Goal: Task Accomplishment & Management: Complete application form

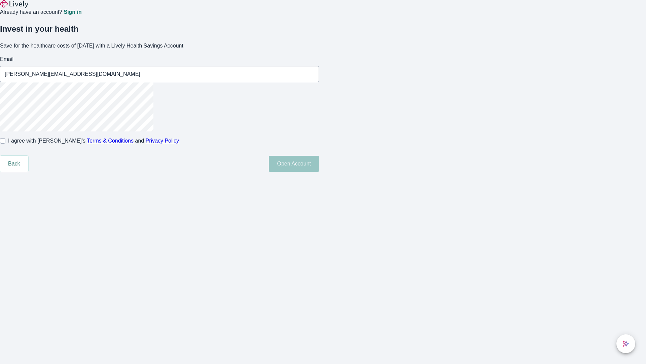
click at [5, 143] on input "I agree with Lively’s Terms & Conditions and Privacy Policy" at bounding box center [2, 140] width 5 height 5
checkbox input "true"
click at [319, 172] on button "Open Account" at bounding box center [294, 164] width 50 height 16
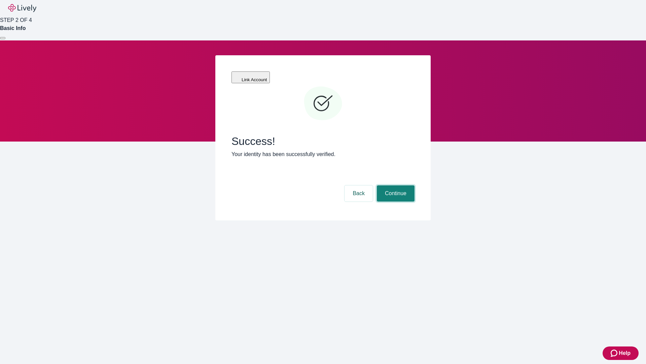
click at [395, 185] on button "Continue" at bounding box center [396, 193] width 38 height 16
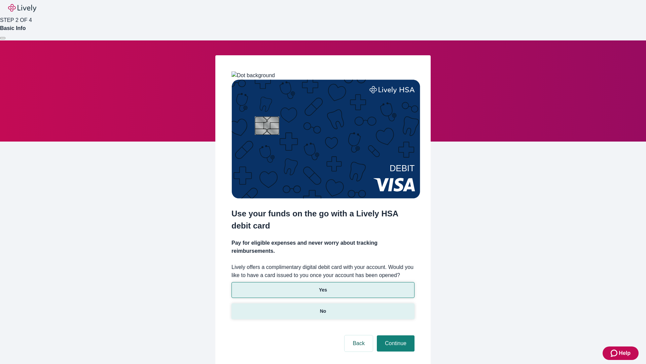
click at [323, 307] on p "No" at bounding box center [323, 310] width 6 height 7
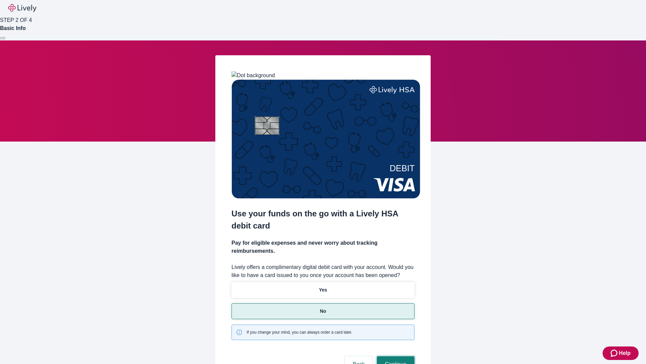
click at [395, 356] on button "Continue" at bounding box center [396, 364] width 38 height 16
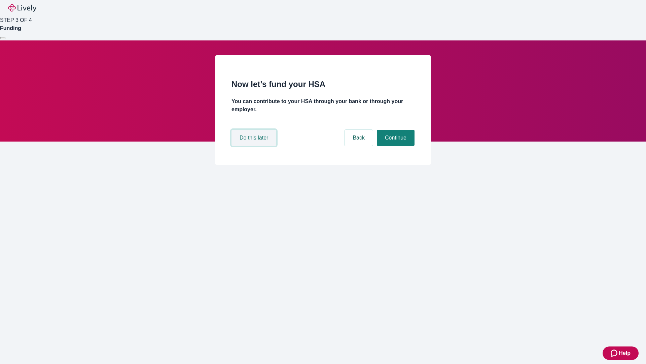
click at [255, 146] on button "Do this later" at bounding box center [254, 138] width 45 height 16
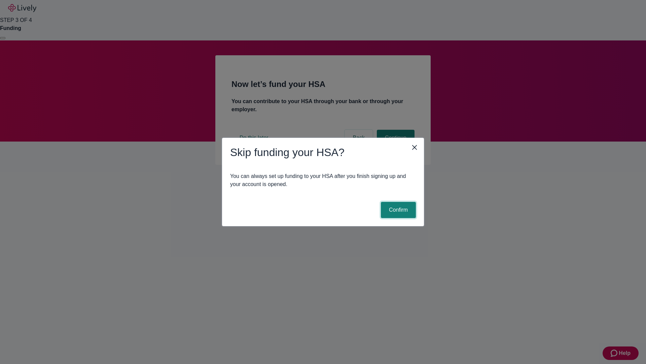
click at [398, 210] on button "Confirm" at bounding box center [398, 210] width 35 height 16
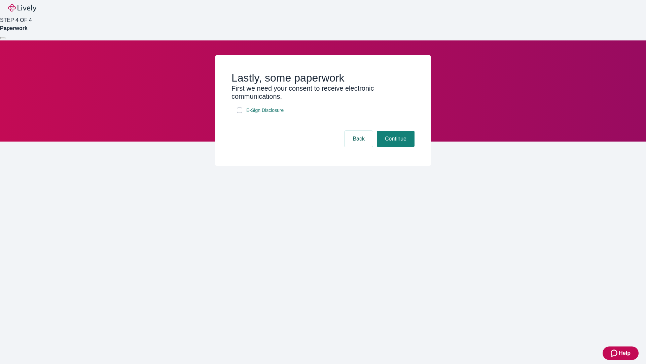
click at [240, 113] on input "E-Sign Disclosure" at bounding box center [239, 109] width 5 height 5
checkbox input "true"
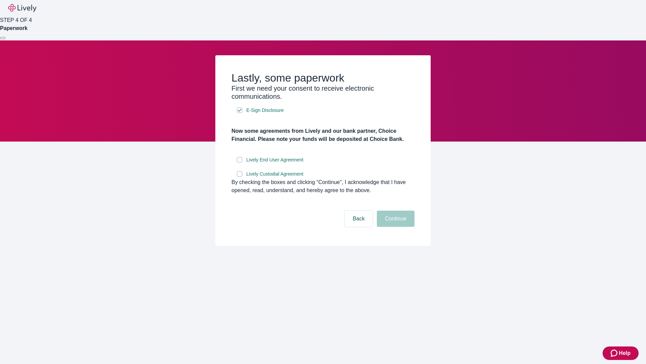
click at [240, 162] on input "Lively End User Agreement" at bounding box center [239, 159] width 5 height 5
checkbox input "true"
click at [240, 176] on input "Lively Custodial Agreement" at bounding box center [239, 173] width 5 height 5
checkbox input "true"
click at [395, 227] on button "Continue" at bounding box center [396, 218] width 38 height 16
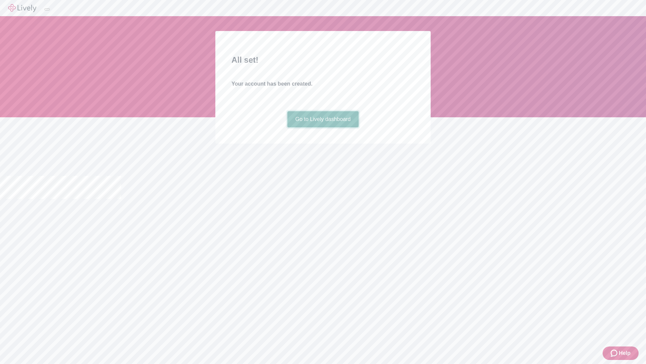
click at [323, 127] on link "Go to Lively dashboard" at bounding box center [324, 119] width 72 height 16
